Goal: Information Seeking & Learning: Learn about a topic

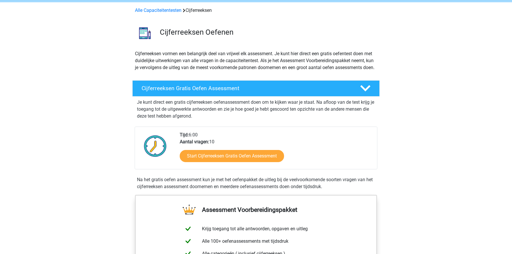
scroll to position [22, 0]
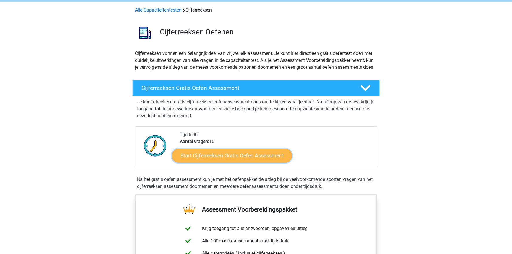
click at [238, 162] on link "Start Cijferreeksen Gratis Oefen Assessment" at bounding box center [232, 155] width 120 height 14
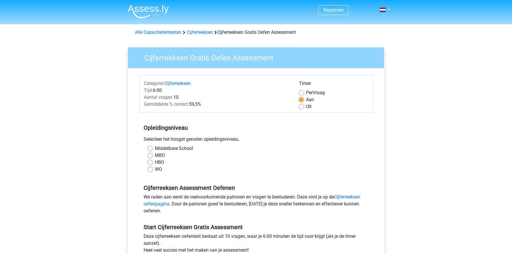
click at [155, 166] on label "WO" at bounding box center [158, 169] width 7 height 7
click at [153, 166] on input "WO" at bounding box center [150, 169] width 5 height 6
radio input "true"
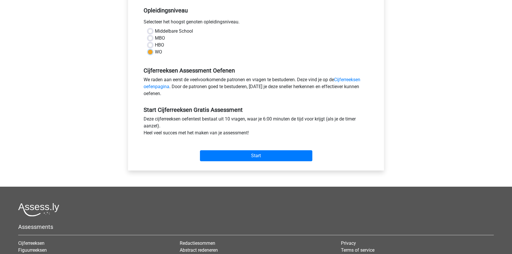
scroll to position [117, 0]
click at [262, 150] on input "Start" at bounding box center [256, 155] width 112 height 11
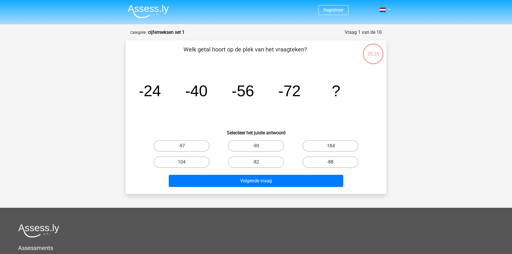
click at [322, 164] on label "-88" at bounding box center [330, 162] width 56 height 12
click at [330, 164] on input "-88" at bounding box center [332, 164] width 4 height 4
radio input "true"
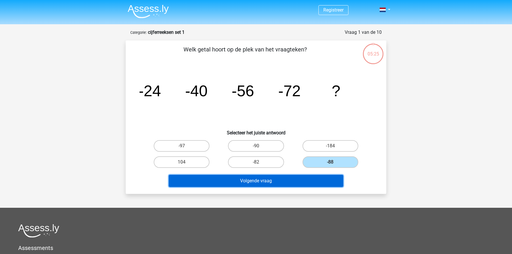
click at [304, 179] on button "Volgende vraag" at bounding box center [256, 181] width 175 height 12
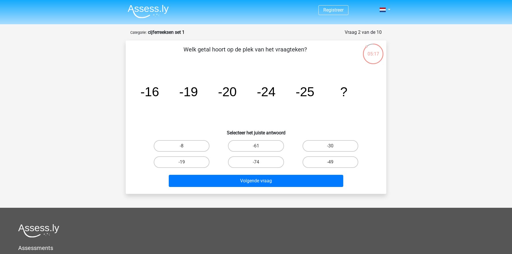
click at [325, 140] on div "-30" at bounding box center [330, 146] width 74 height 16
click at [327, 148] on label "-30" at bounding box center [330, 146] width 56 height 12
click at [330, 148] on input "-30" at bounding box center [332, 148] width 4 height 4
radio input "true"
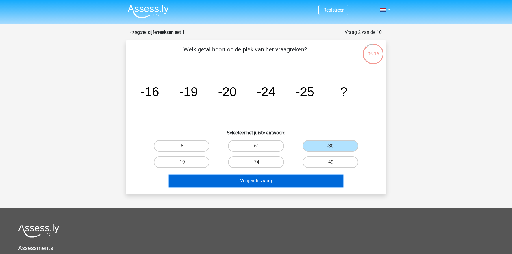
click at [301, 182] on button "Volgende vraag" at bounding box center [256, 181] width 175 height 12
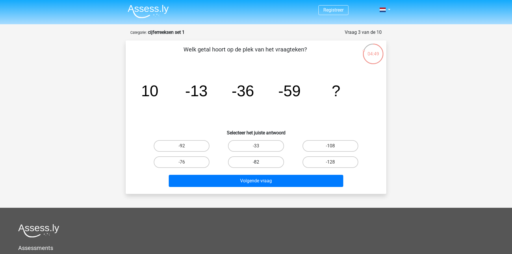
click at [258, 161] on label "-82" at bounding box center [256, 162] width 56 height 12
click at [258, 162] on input "-82" at bounding box center [258, 164] width 4 height 4
radio input "true"
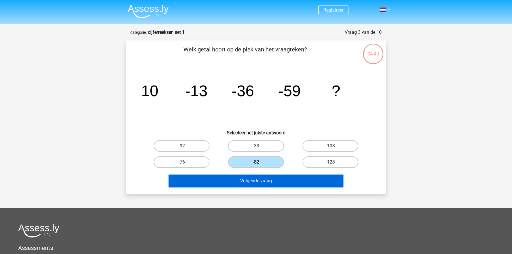
click at [258, 183] on button "Volgende vraag" at bounding box center [256, 181] width 175 height 12
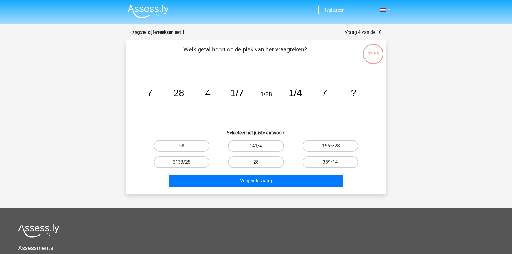
click at [255, 161] on label "28" at bounding box center [256, 162] width 56 height 12
click at [256, 162] on input "28" at bounding box center [258, 164] width 4 height 4
radio input "true"
click at [257, 173] on div "Volgende vraag" at bounding box center [256, 179] width 242 height 19
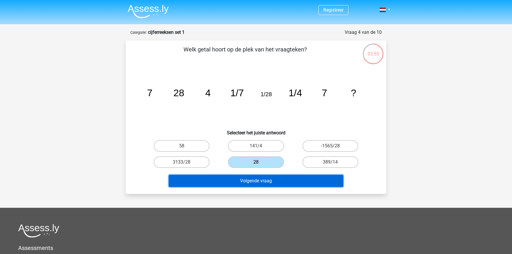
click at [260, 180] on button "Volgende vraag" at bounding box center [256, 181] width 175 height 12
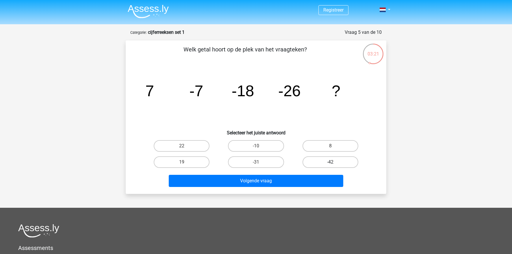
click at [304, 161] on label "-42" at bounding box center [330, 162] width 56 height 12
click at [330, 162] on input "-42" at bounding box center [332, 164] width 4 height 4
radio input "true"
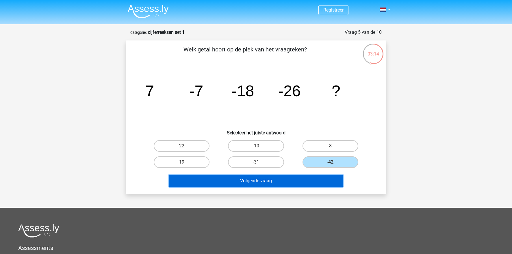
click at [302, 184] on button "Volgende vraag" at bounding box center [256, 181] width 175 height 12
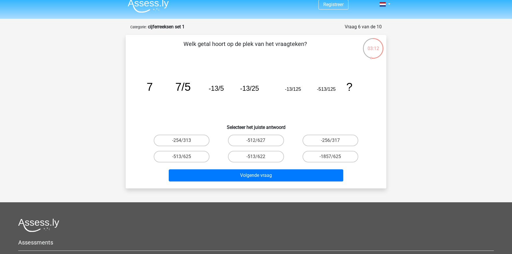
scroll to position [1, 0]
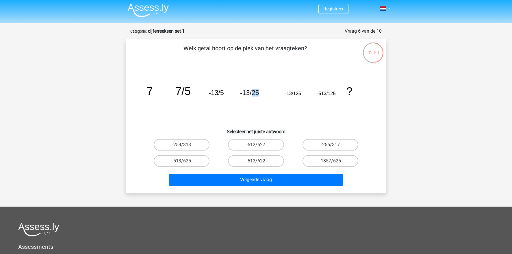
drag, startPoint x: 258, startPoint y: 93, endPoint x: 253, endPoint y: 92, distance: 5.5
click at [253, 92] on tspan "-13/25" at bounding box center [249, 93] width 19 height 8
click at [184, 162] on input "-513/625" at bounding box center [184, 163] width 4 height 4
radio input "true"
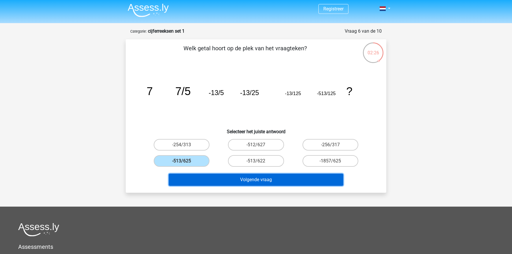
click at [240, 179] on button "Volgende vraag" at bounding box center [256, 180] width 175 height 12
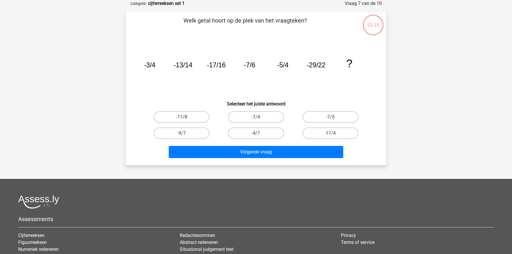
scroll to position [0, 0]
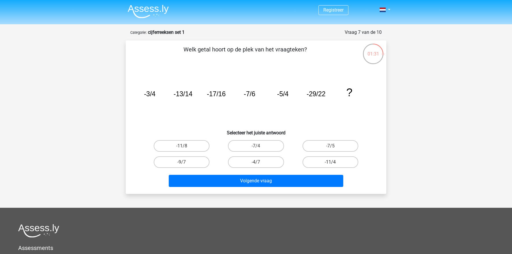
click at [323, 164] on label "-11/4" at bounding box center [330, 162] width 56 height 12
click at [330, 164] on input "-11/4" at bounding box center [332, 164] width 4 height 4
radio input "true"
click at [315, 174] on div "Volgende vraag" at bounding box center [256, 179] width 242 height 19
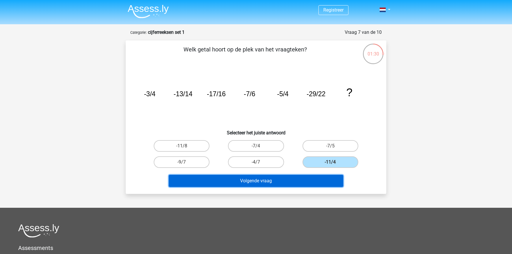
click at [308, 179] on button "Volgende vraag" at bounding box center [256, 181] width 175 height 12
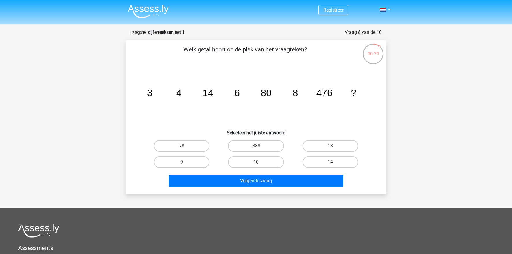
click at [253, 155] on div "10" at bounding box center [256, 162] width 74 height 16
click at [253, 164] on label "10" at bounding box center [256, 162] width 56 height 12
click at [256, 164] on input "10" at bounding box center [258, 164] width 4 height 4
radio input "true"
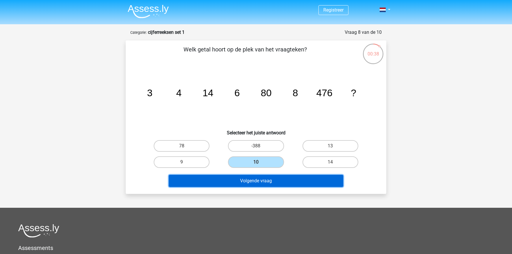
click at [253, 180] on button "Volgende vraag" at bounding box center [256, 181] width 175 height 12
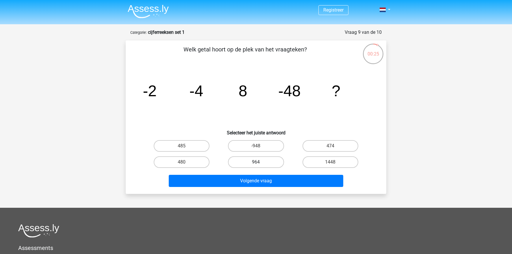
click at [256, 158] on label "964" at bounding box center [256, 162] width 56 height 12
click at [256, 162] on input "964" at bounding box center [258, 164] width 4 height 4
radio input "true"
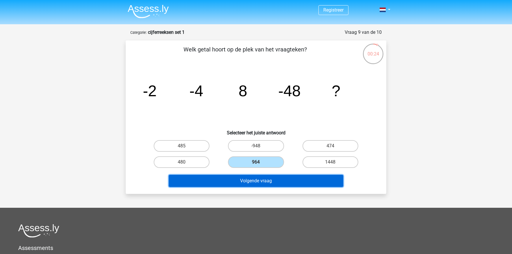
click at [256, 180] on button "Volgende vraag" at bounding box center [256, 181] width 175 height 12
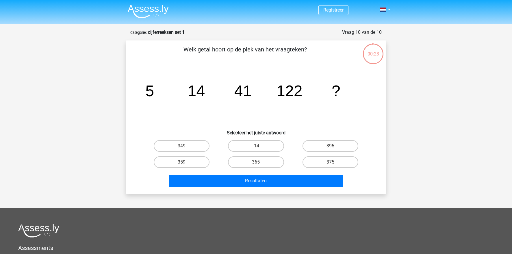
scroll to position [29, 0]
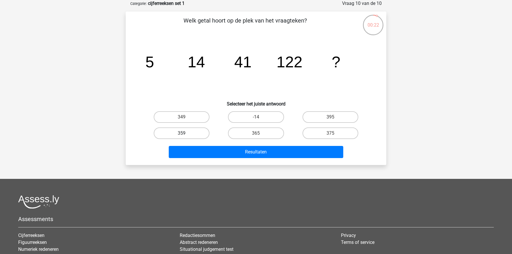
click at [189, 132] on label "359" at bounding box center [182, 133] width 56 height 12
click at [185, 133] on input "359" at bounding box center [184, 135] width 4 height 4
radio input "true"
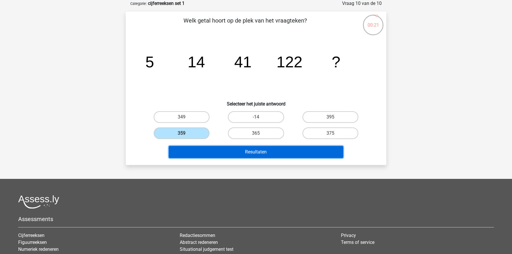
click at [201, 150] on button "Resultaten" at bounding box center [256, 152] width 175 height 12
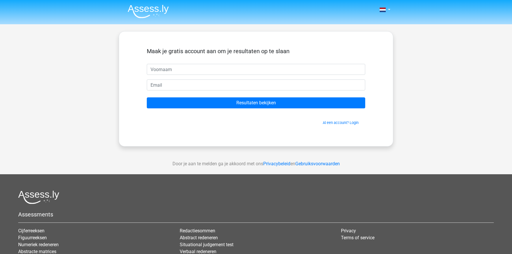
click at [246, 94] on form "Maak je gratis account aan om je resultaten op te slaan Resultaten bekijken Al …" at bounding box center [256, 87] width 218 height 78
click at [246, 115] on div "Al een account? Login" at bounding box center [256, 119] width 218 height 12
click at [247, 112] on form "Maak je gratis account aan om je resultaten op te slaan Resultaten bekijken Al …" at bounding box center [256, 87] width 218 height 78
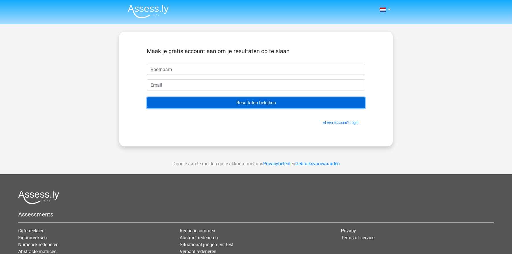
click at [253, 103] on input "Resultaten bekijken" at bounding box center [256, 102] width 218 height 11
